Goal: Use online tool/utility: Utilize a website feature to perform a specific function

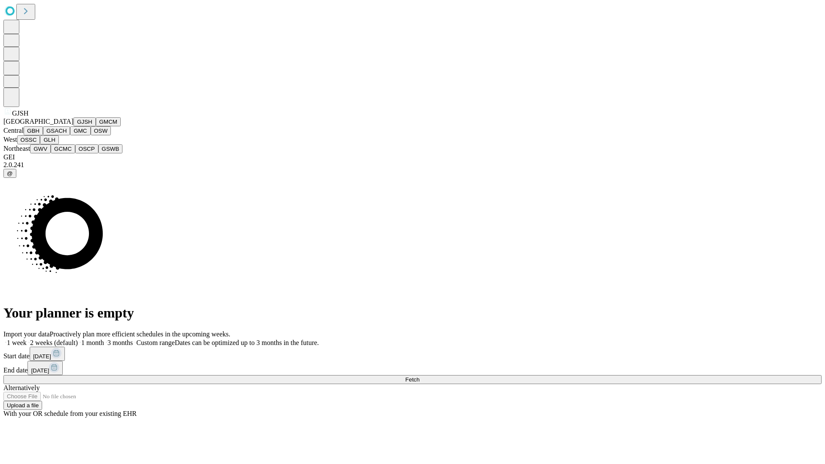
click at [73, 126] on button "GJSH" at bounding box center [84, 121] width 22 height 9
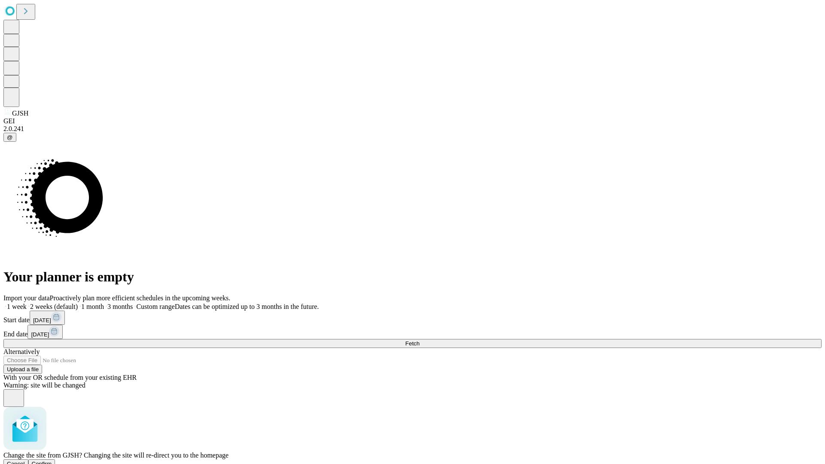
click at [52, 461] on span "Confirm" at bounding box center [42, 464] width 20 height 6
click at [27, 303] on label "1 week" at bounding box center [14, 306] width 23 height 7
click at [419, 340] on span "Fetch" at bounding box center [412, 343] width 14 height 6
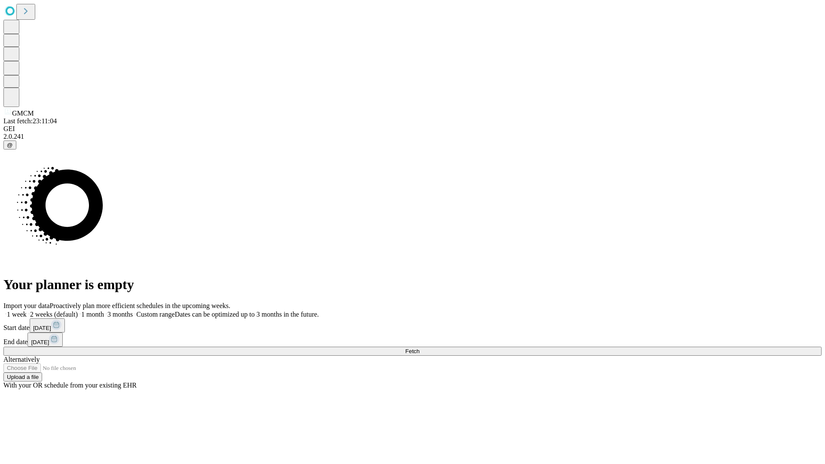
click at [419, 348] on span "Fetch" at bounding box center [412, 351] width 14 height 6
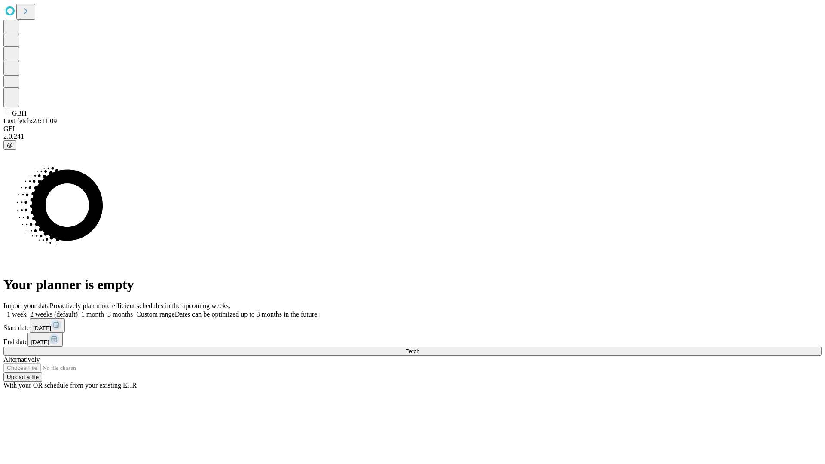
click at [419, 348] on span "Fetch" at bounding box center [412, 351] width 14 height 6
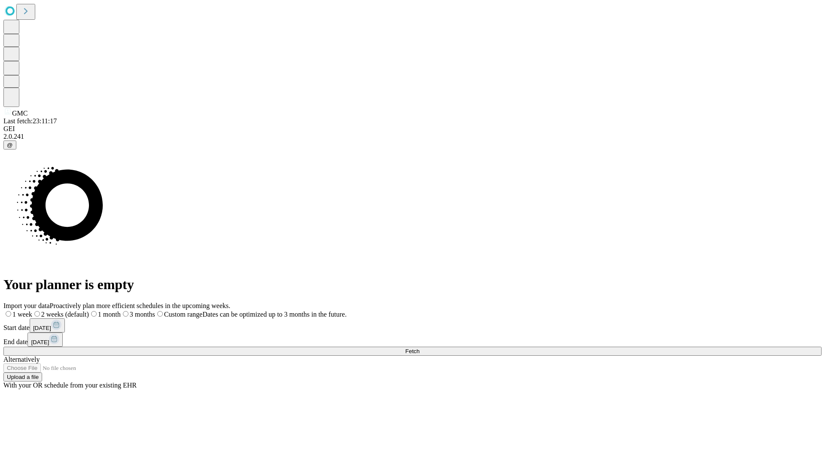
click at [32, 311] on label "1 week" at bounding box center [17, 314] width 29 height 7
click at [419, 348] on span "Fetch" at bounding box center [412, 351] width 14 height 6
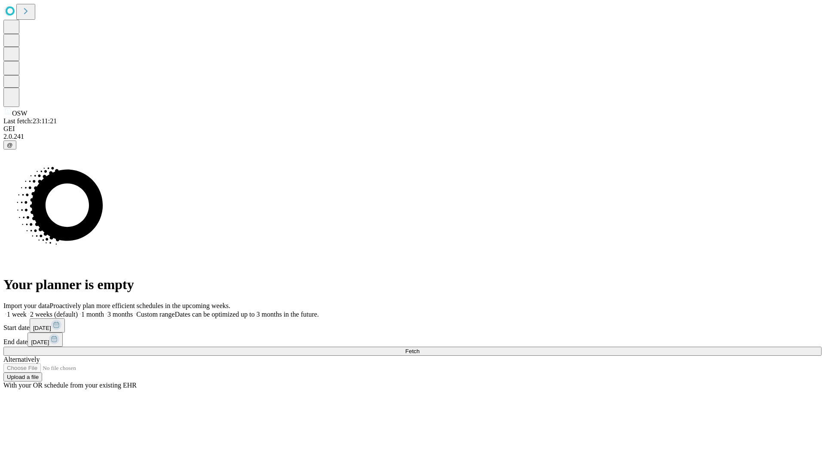
click at [27, 311] on label "1 week" at bounding box center [14, 314] width 23 height 7
click at [419, 348] on span "Fetch" at bounding box center [412, 351] width 14 height 6
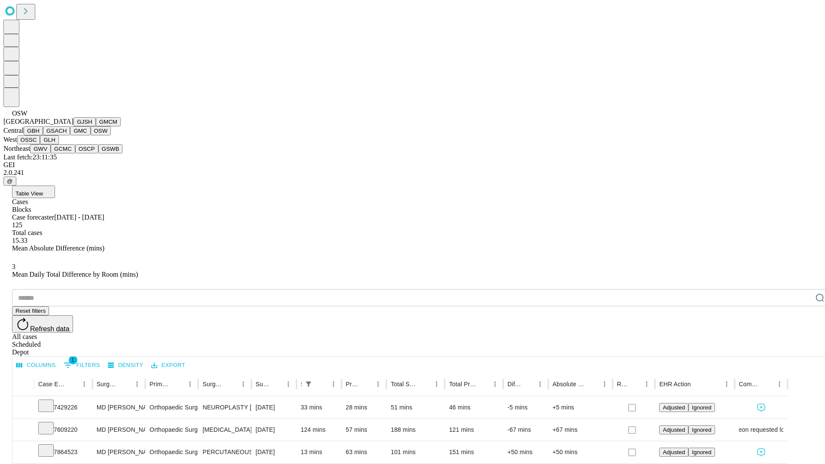
click at [40, 144] on button "OSSC" at bounding box center [28, 139] width 23 height 9
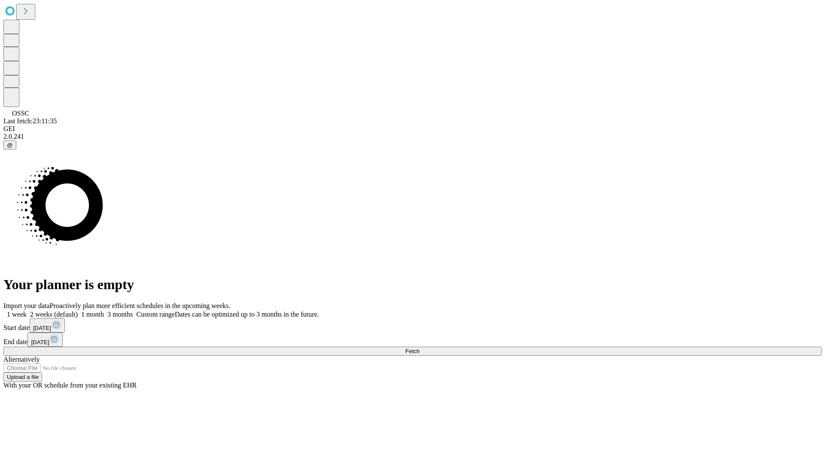
click at [27, 311] on label "1 week" at bounding box center [14, 314] width 23 height 7
click at [419, 348] on span "Fetch" at bounding box center [412, 351] width 14 height 6
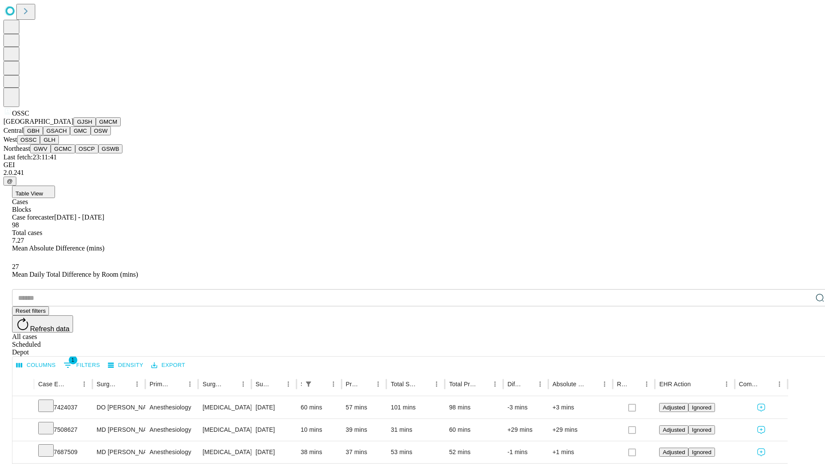
click at [58, 144] on button "GLH" at bounding box center [49, 139] width 18 height 9
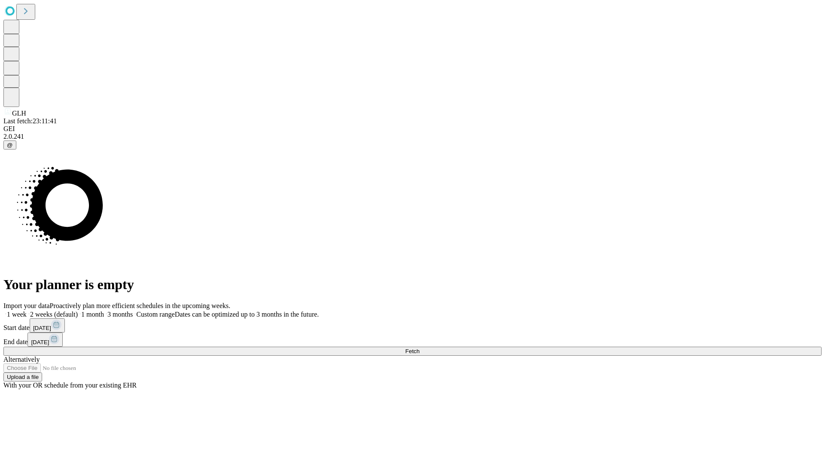
click at [27, 311] on label "1 week" at bounding box center [14, 314] width 23 height 7
click at [419, 348] on span "Fetch" at bounding box center [412, 351] width 14 height 6
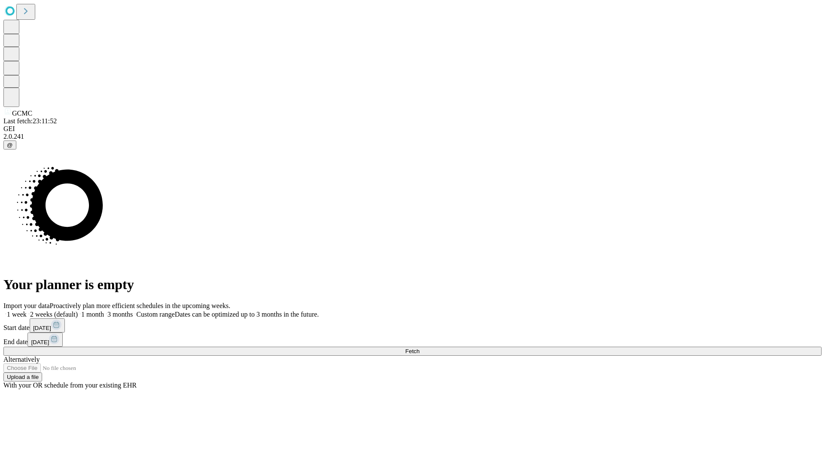
click at [419, 348] on span "Fetch" at bounding box center [412, 351] width 14 height 6
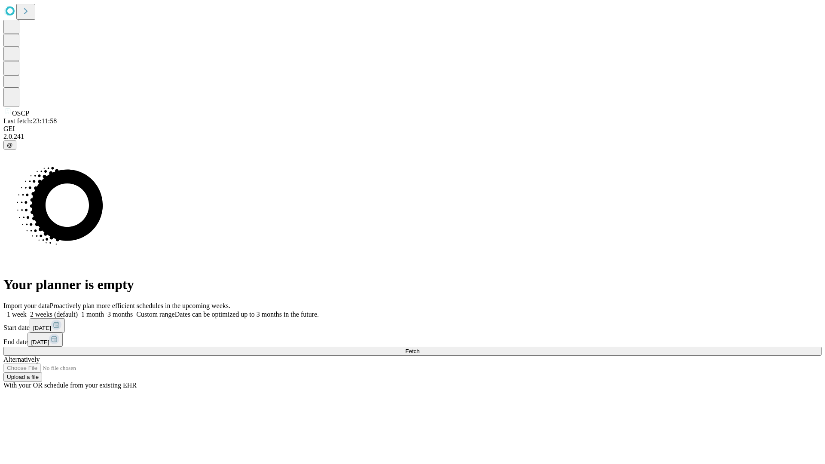
click at [27, 311] on label "1 week" at bounding box center [14, 314] width 23 height 7
click at [419, 348] on span "Fetch" at bounding box center [412, 351] width 14 height 6
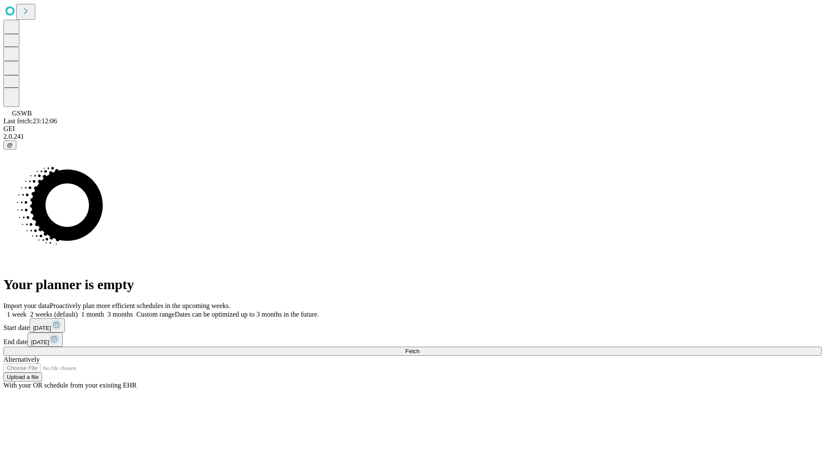
click at [27, 311] on label "1 week" at bounding box center [14, 314] width 23 height 7
click at [419, 348] on span "Fetch" at bounding box center [412, 351] width 14 height 6
